Goal: Use online tool/utility: Utilize a website feature to perform a specific function

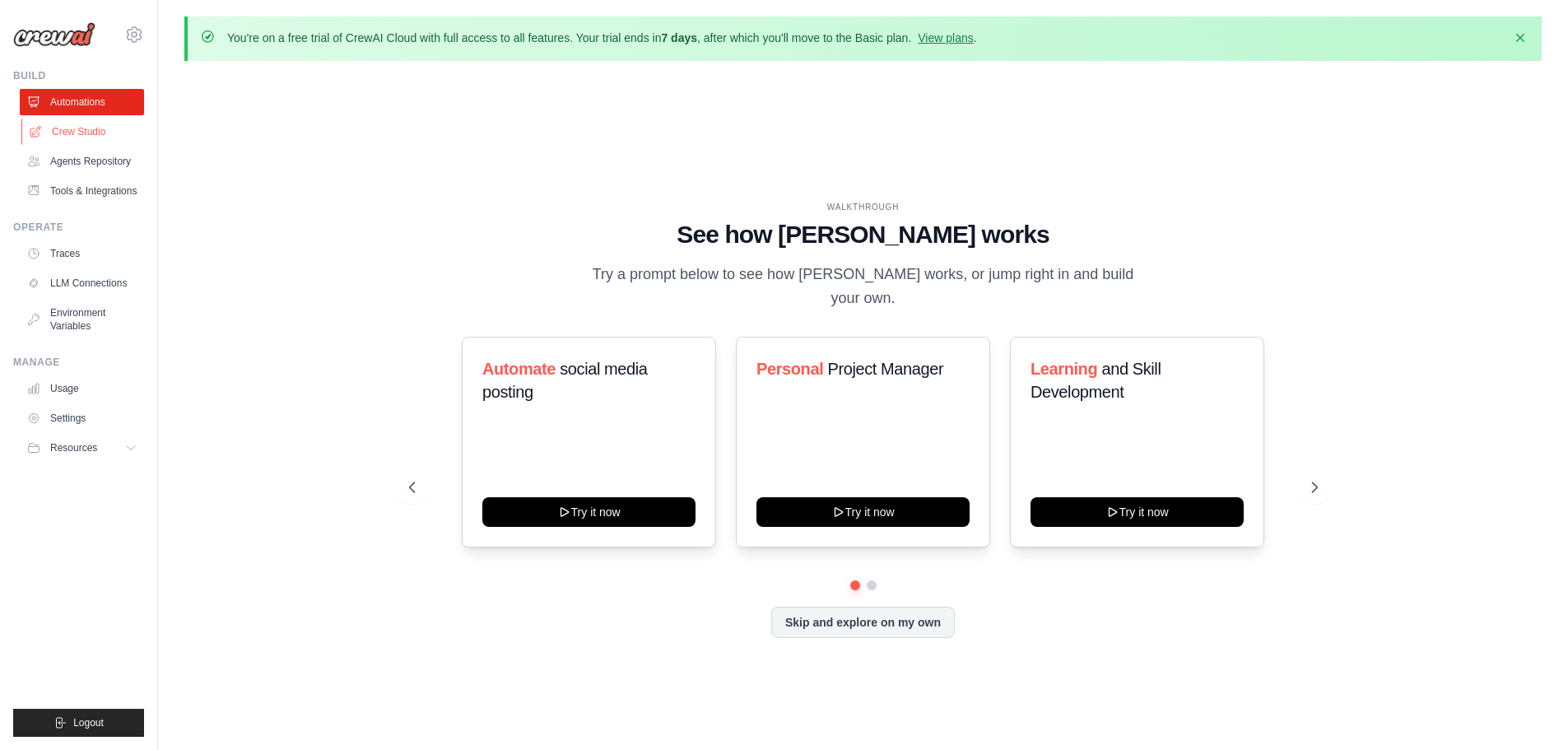
click at [79, 125] on link "Crew Studio" at bounding box center [84, 131] width 125 height 26
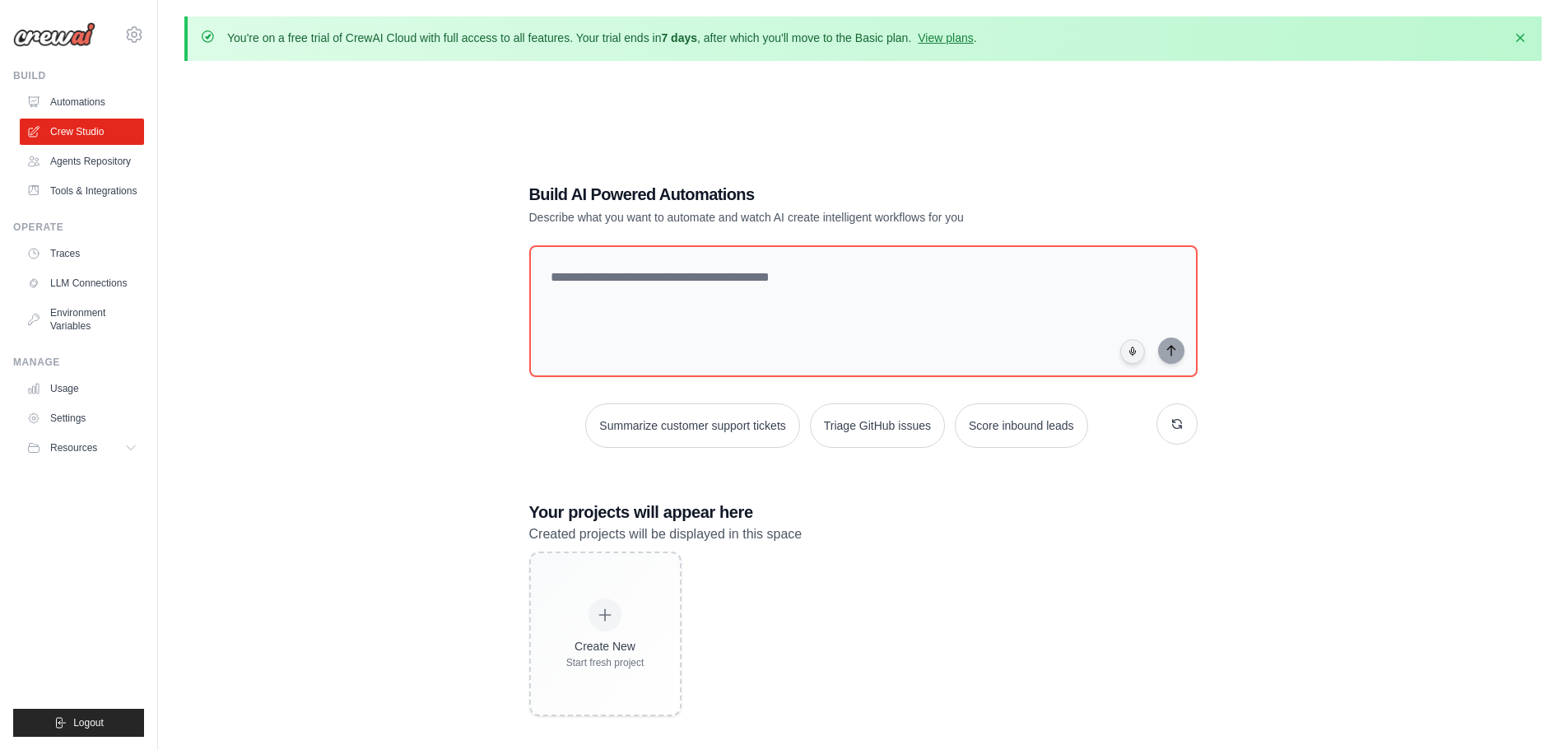
click at [88, 163] on link "Agents Repository" at bounding box center [82, 161] width 125 height 26
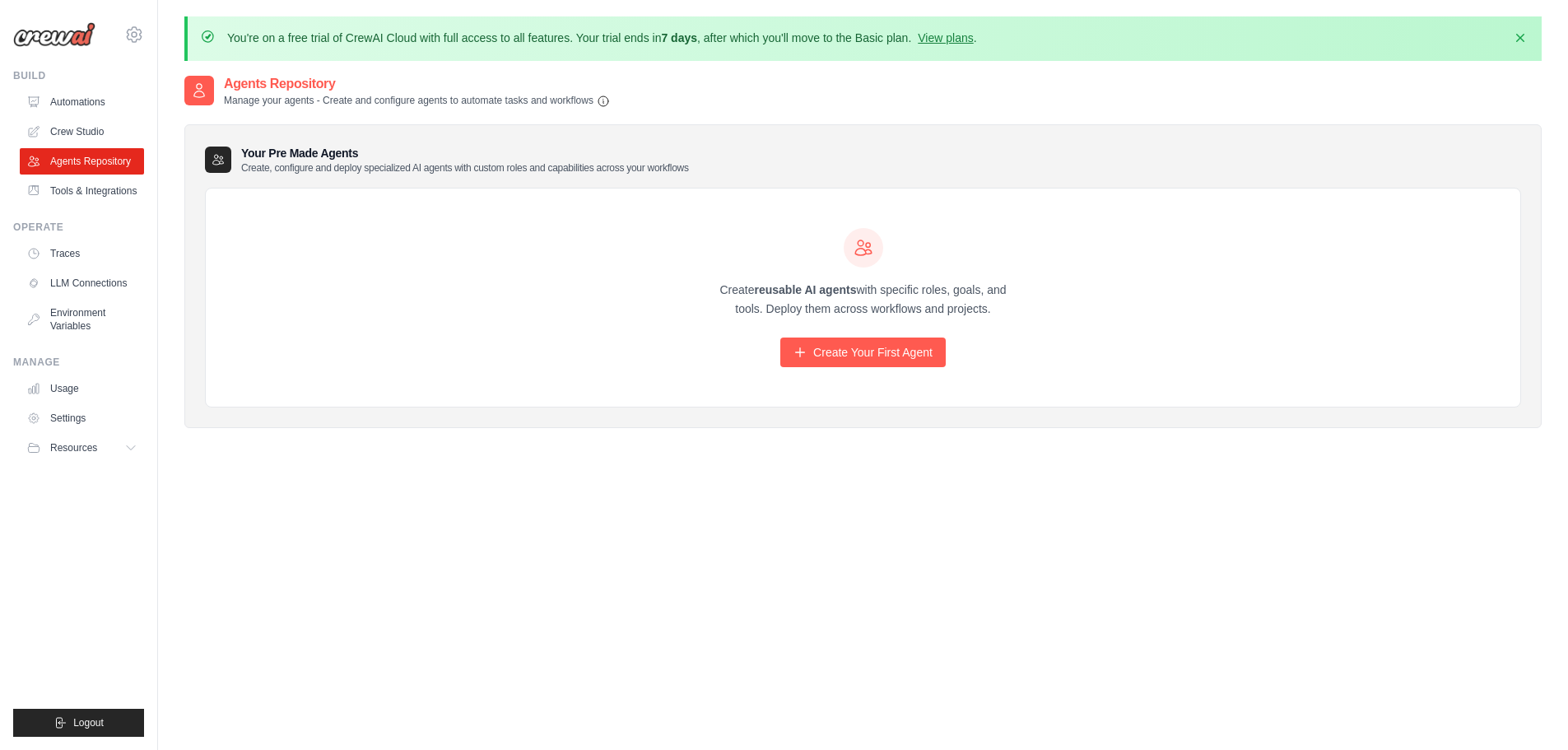
click at [81, 116] on ul "Automations Crew Studio Agents Repository Tools & Integrations" at bounding box center [82, 146] width 125 height 115
click at [85, 130] on link "Crew Studio" at bounding box center [84, 131] width 125 height 26
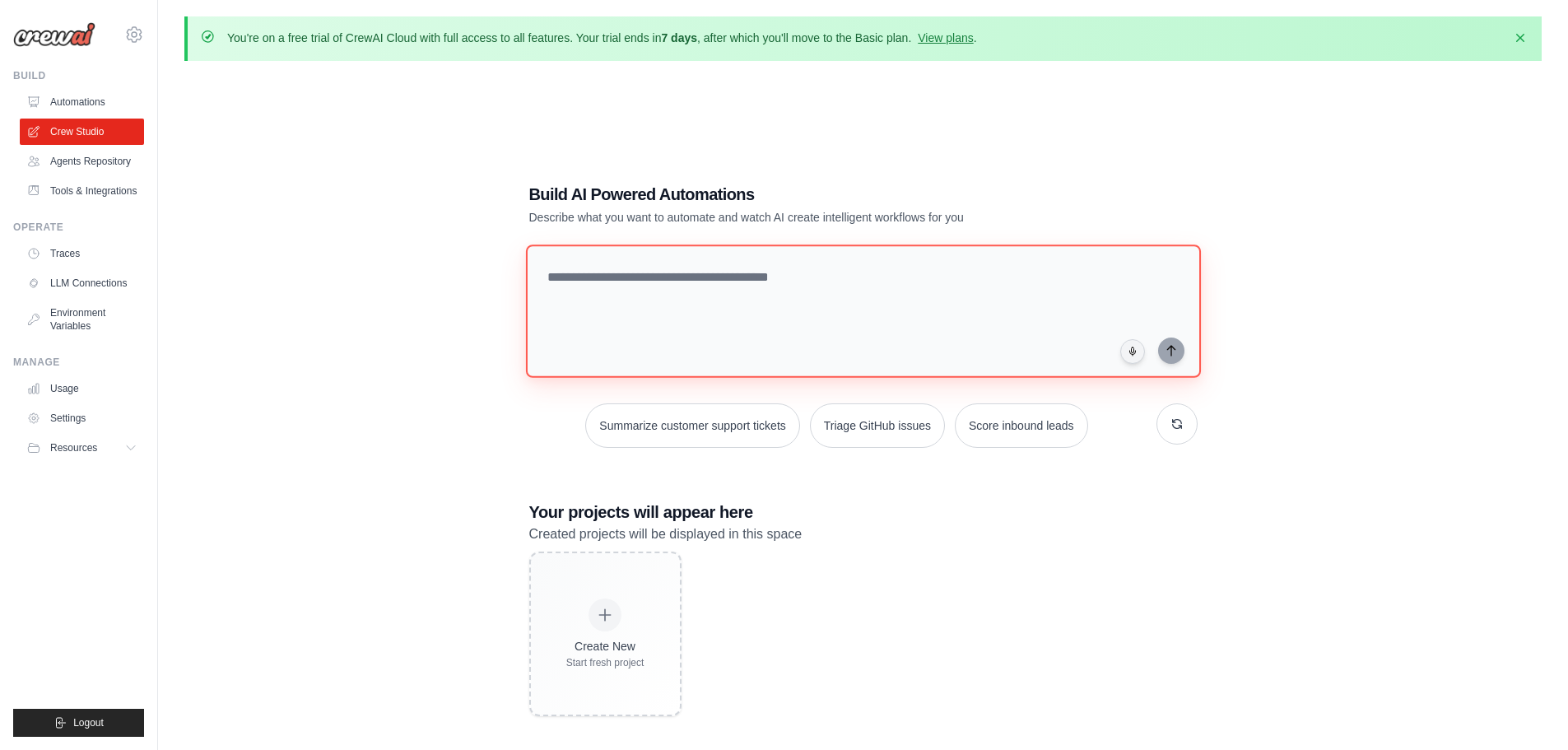
click at [749, 287] on textarea at bounding box center [862, 311] width 675 height 133
type textarea "**********"
